Goal: Transaction & Acquisition: Purchase product/service

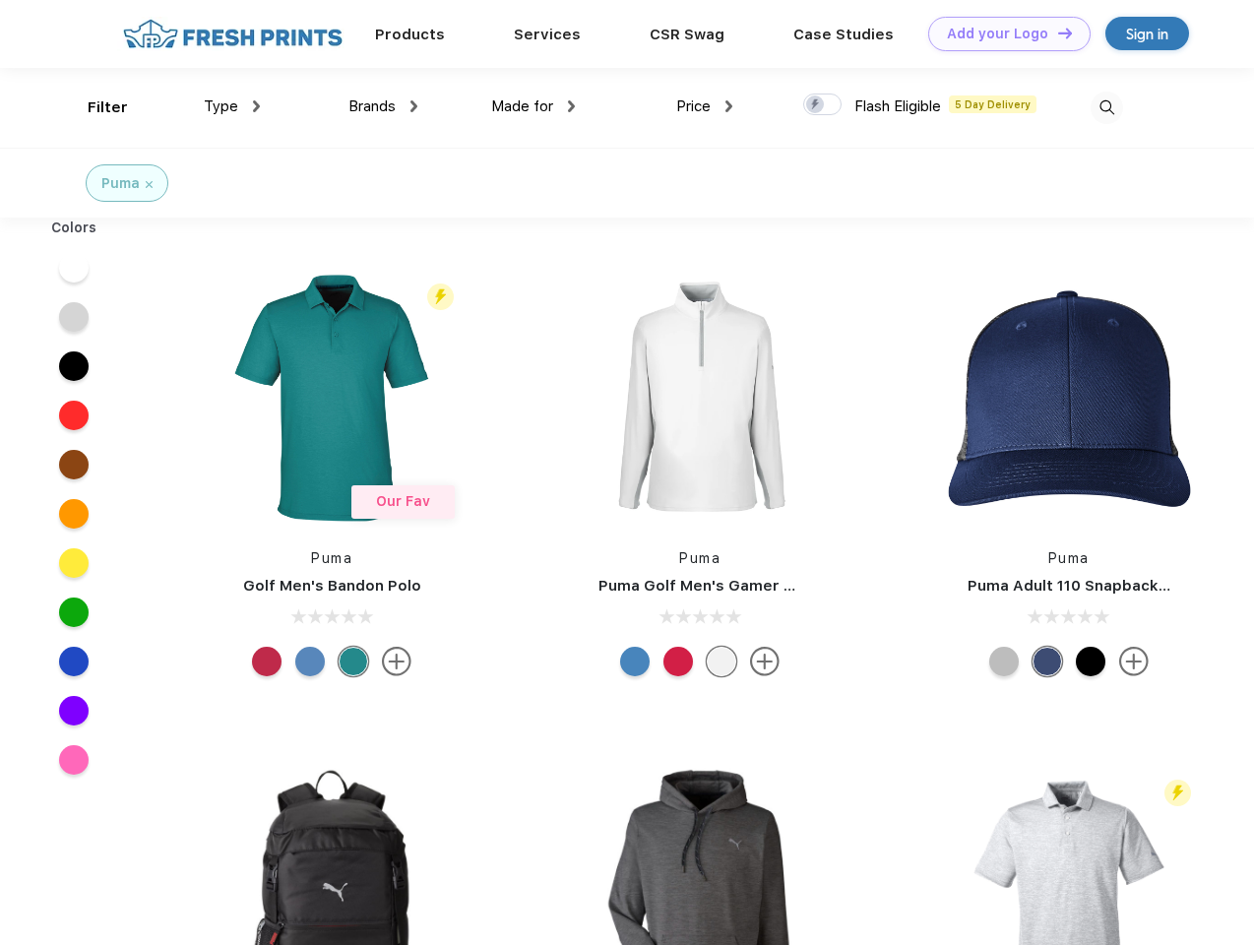
click at [1002, 33] on link "Add your Logo Design Tool" at bounding box center [1009, 34] width 162 height 34
click at [0, 0] on div "Design Tool" at bounding box center [0, 0] width 0 height 0
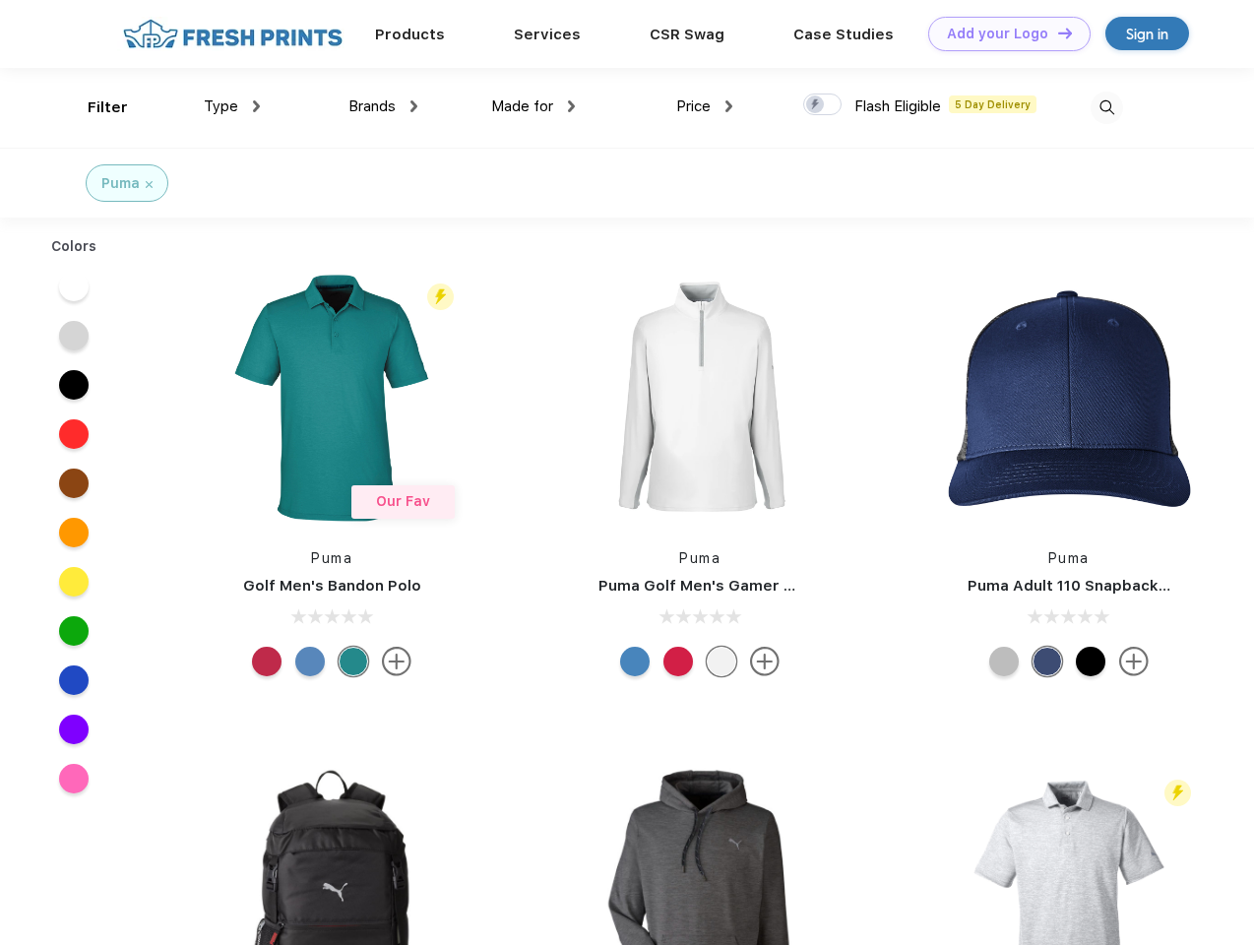
click at [1056, 32] on link "Add your Logo Design Tool" at bounding box center [1009, 34] width 162 height 34
click at [95, 107] on div "Filter" at bounding box center [108, 107] width 40 height 23
click at [232, 106] on span "Type" at bounding box center [221, 106] width 34 height 18
click at [383, 106] on span "Brands" at bounding box center [372, 106] width 47 height 18
click at [534, 106] on span "Made for" at bounding box center [522, 106] width 62 height 18
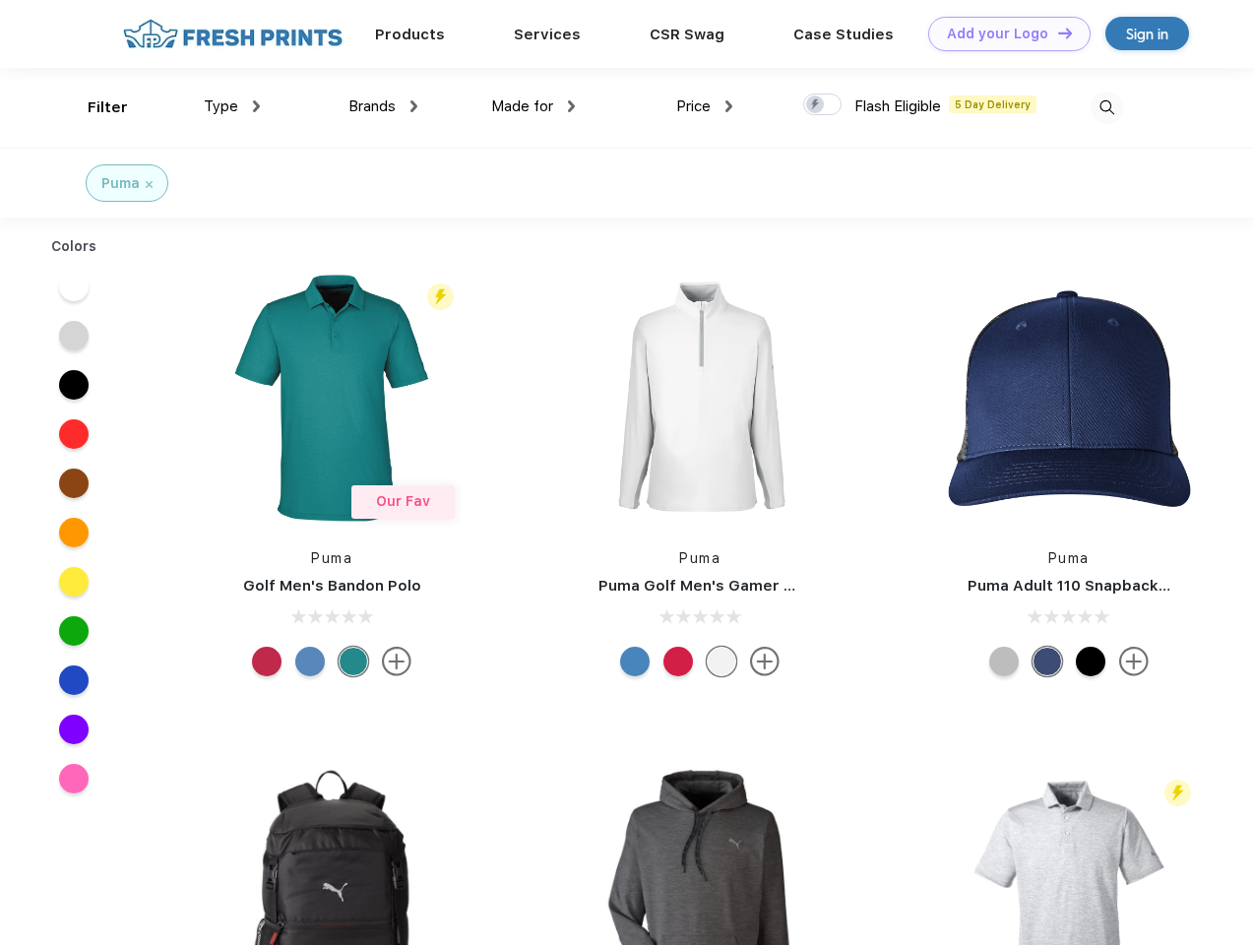
click at [705, 106] on span "Price" at bounding box center [693, 106] width 34 height 18
click at [823, 105] on div at bounding box center [822, 105] width 38 height 22
click at [816, 105] on input "checkbox" at bounding box center [809, 99] width 13 height 13
click at [1107, 107] on img at bounding box center [1107, 108] width 32 height 32
